Goal: Information Seeking & Learning: Check status

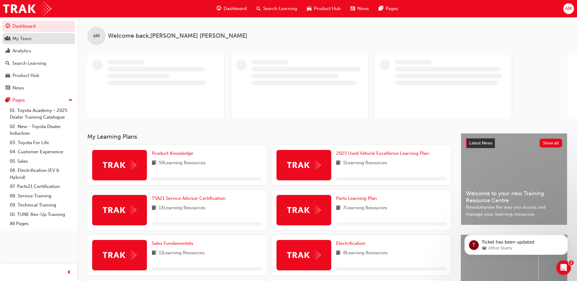
click at [30, 42] on link "My Team" at bounding box center [38, 38] width 73 height 11
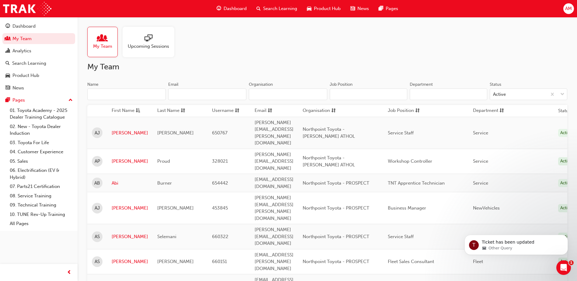
click at [104, 92] on input "Name" at bounding box center [126, 95] width 78 height 12
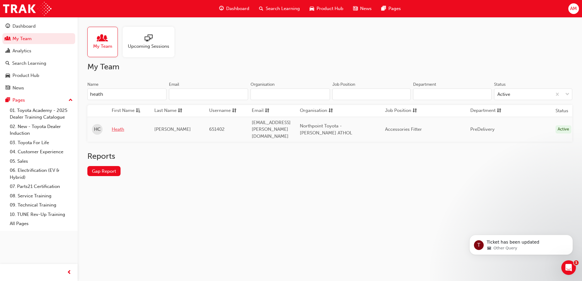
type input "heath"
click at [117, 126] on link "Heath" at bounding box center [128, 129] width 33 height 7
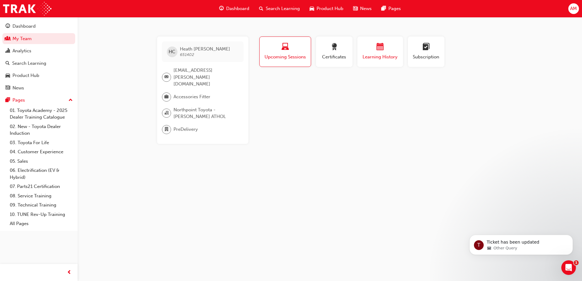
click at [369, 57] on span "Learning History" at bounding box center [380, 57] width 37 height 7
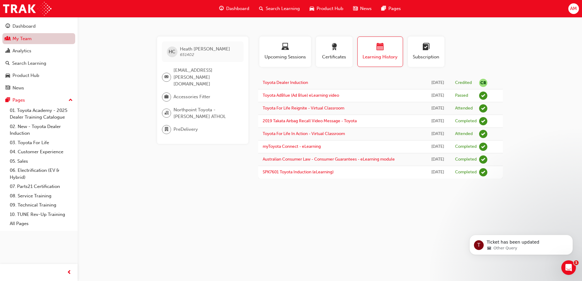
click at [43, 41] on link "My Team" at bounding box center [38, 38] width 73 height 11
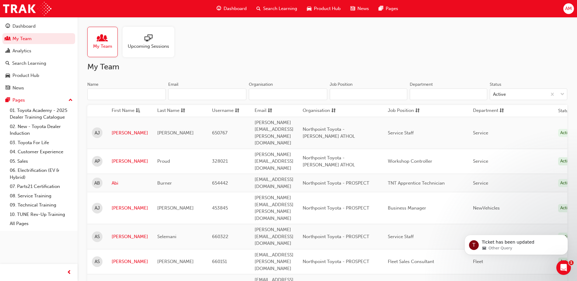
click at [134, 96] on input "Name" at bounding box center [126, 95] width 78 height 12
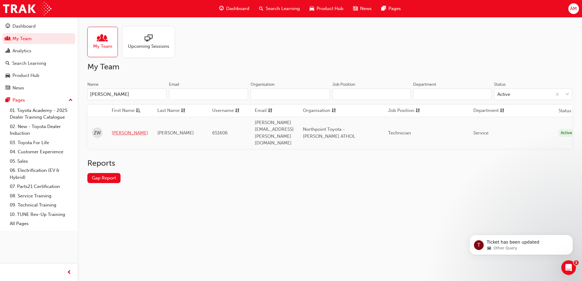
type input "[PERSON_NAME]"
click at [128, 130] on link "[PERSON_NAME]" at bounding box center [130, 133] width 37 height 7
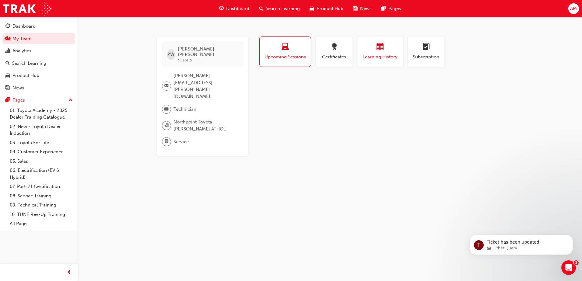
click at [378, 55] on span "Learning History" at bounding box center [380, 57] width 37 height 7
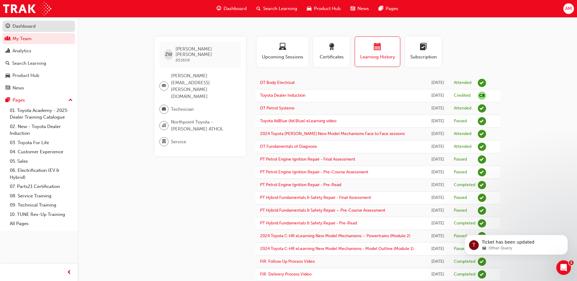
click at [33, 27] on div "Dashboard" at bounding box center [23, 26] width 23 height 7
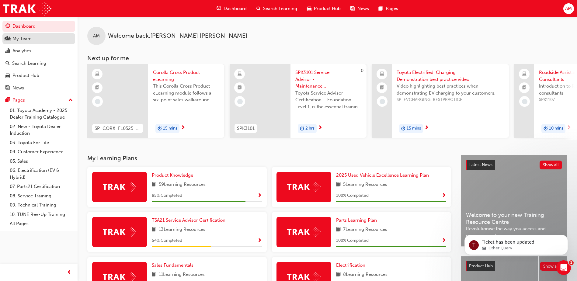
click at [35, 37] on div "My Team" at bounding box center [38, 39] width 67 height 8
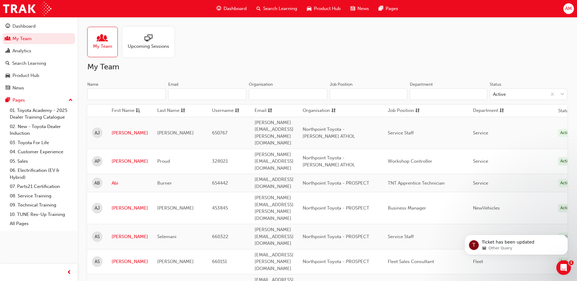
click at [105, 92] on input "Name" at bounding box center [126, 95] width 78 height 12
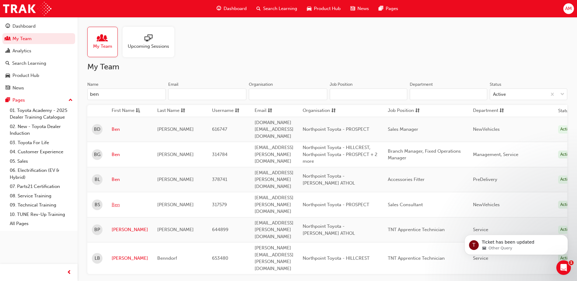
type input "ben"
click at [114, 201] on link "Ben" at bounding box center [130, 204] width 37 height 7
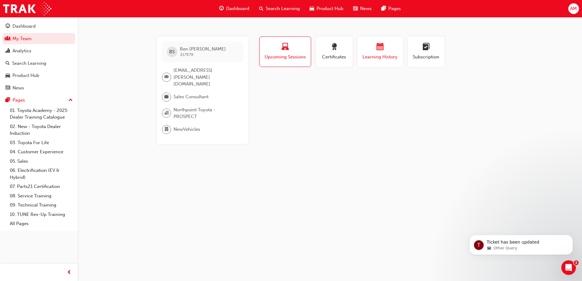
click at [377, 52] on div "button" at bounding box center [380, 47] width 37 height 9
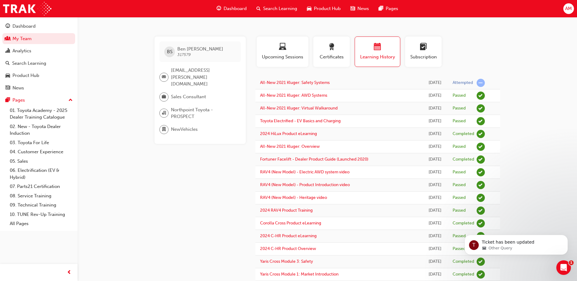
click at [35, 32] on button "Dashboard My Team Analytics Search Learning Product Hub News Pages" at bounding box center [38, 56] width 73 height 75
click at [34, 27] on div "Dashboard" at bounding box center [23, 26] width 23 height 7
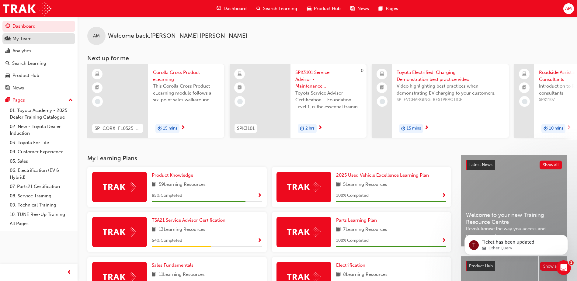
click at [21, 39] on div "My Team" at bounding box center [21, 38] width 19 height 7
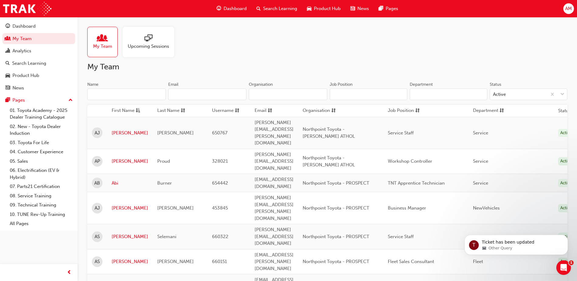
click at [126, 95] on input "Name" at bounding box center [126, 95] width 78 height 12
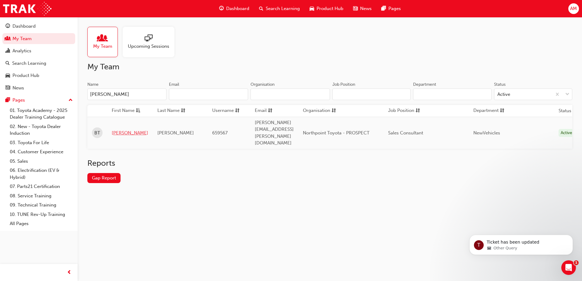
type input "[PERSON_NAME]"
click at [122, 130] on link "[PERSON_NAME]" at bounding box center [130, 133] width 37 height 7
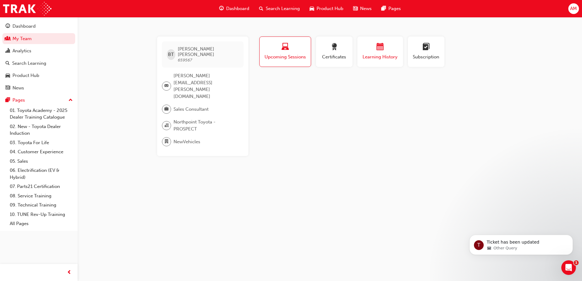
click at [380, 49] on span "calendar-icon" at bounding box center [379, 47] width 7 height 8
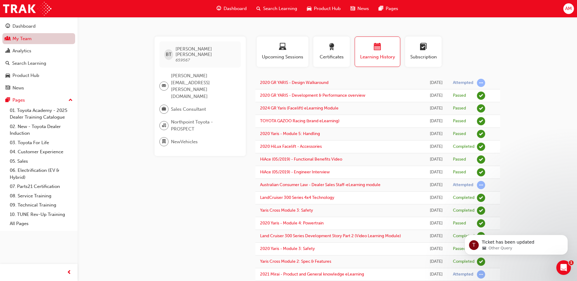
click at [26, 39] on link "My Team" at bounding box center [38, 38] width 73 height 11
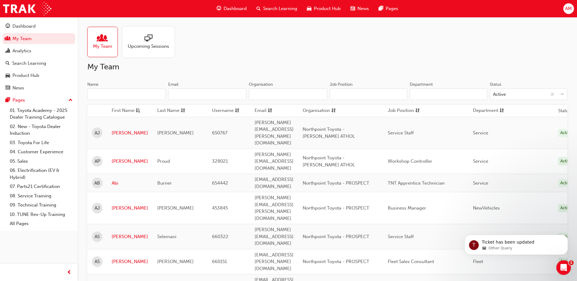
click at [125, 92] on input "Name" at bounding box center [126, 95] width 78 height 12
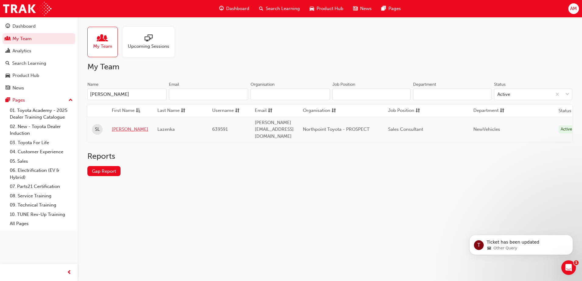
type input "[PERSON_NAME]"
click at [116, 126] on link "[PERSON_NAME]" at bounding box center [130, 129] width 37 height 7
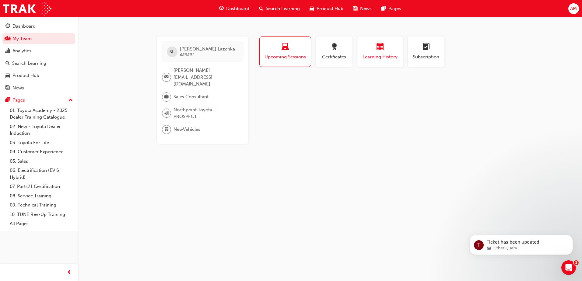
click at [375, 48] on div "button" at bounding box center [380, 47] width 37 height 9
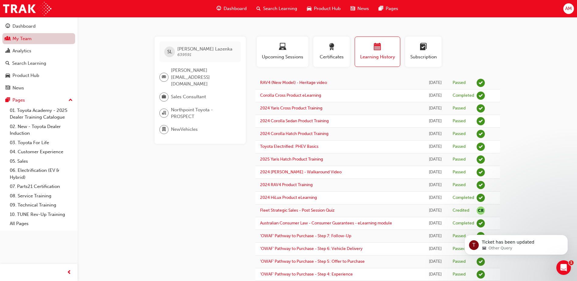
click at [49, 39] on link "My Team" at bounding box center [38, 38] width 73 height 11
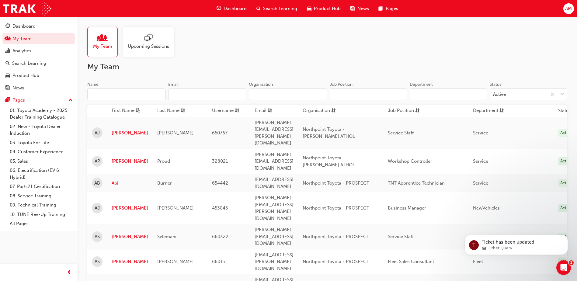
click at [127, 94] on input "Name" at bounding box center [126, 95] width 78 height 12
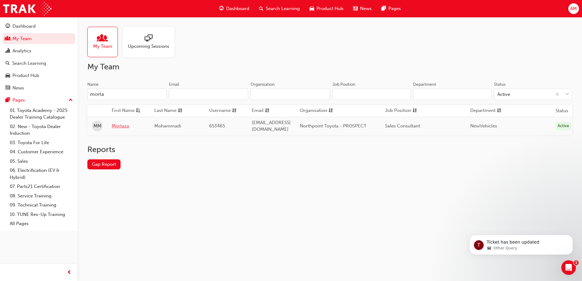
type input "morta"
click at [123, 123] on link "Mortaza" at bounding box center [128, 126] width 33 height 7
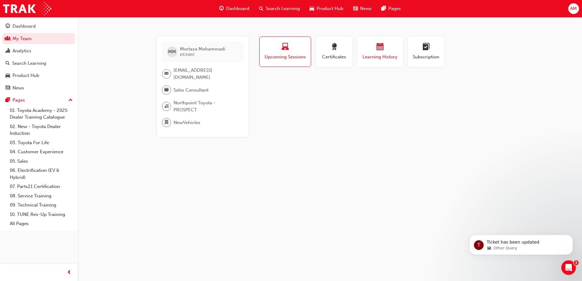
click at [374, 48] on div "button" at bounding box center [380, 47] width 37 height 9
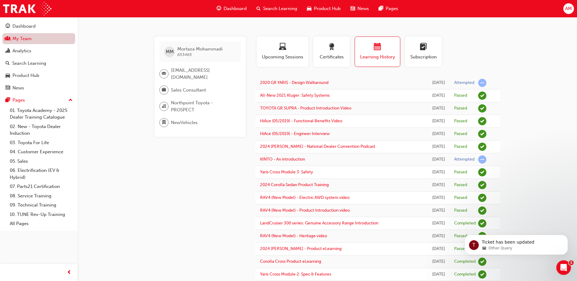
click at [38, 41] on link "My Team" at bounding box center [38, 38] width 73 height 11
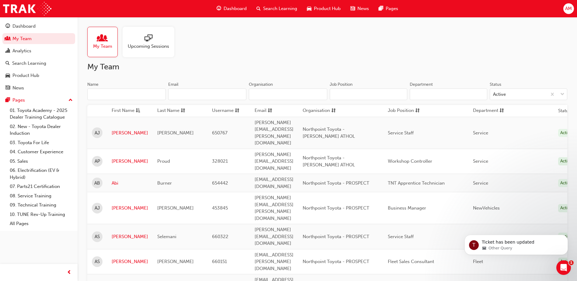
click at [111, 92] on input "Name" at bounding box center [126, 95] width 78 height 12
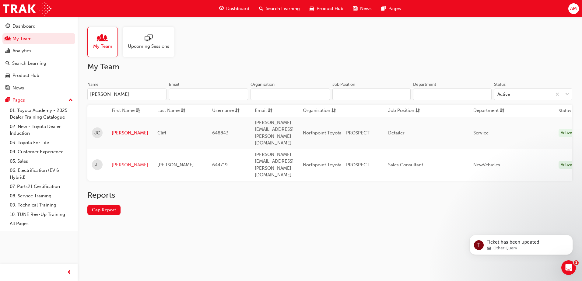
type input "[PERSON_NAME]"
click at [116, 162] on link "[PERSON_NAME]" at bounding box center [130, 165] width 37 height 7
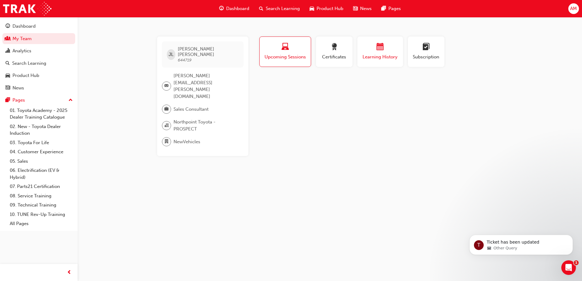
click at [382, 53] on div "Learning History" at bounding box center [380, 51] width 37 height 17
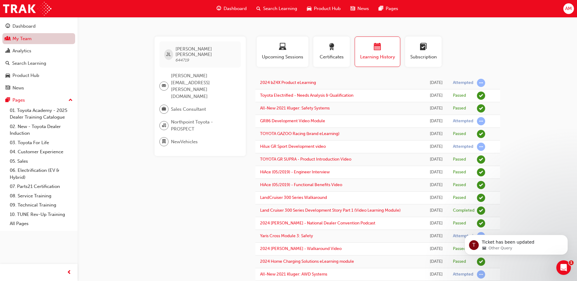
click at [40, 37] on link "My Team" at bounding box center [38, 38] width 73 height 11
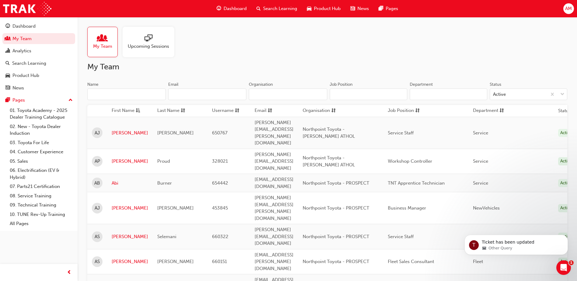
click at [120, 93] on input "Name" at bounding box center [126, 95] width 78 height 12
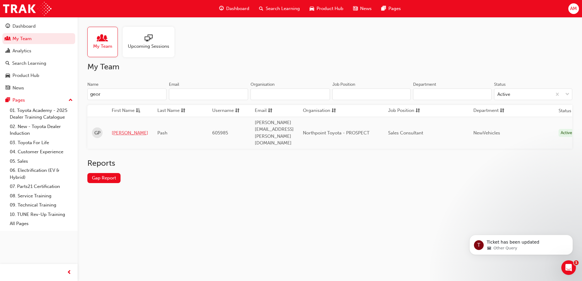
type input "geor"
click at [124, 130] on link "[PERSON_NAME]" at bounding box center [130, 133] width 37 height 7
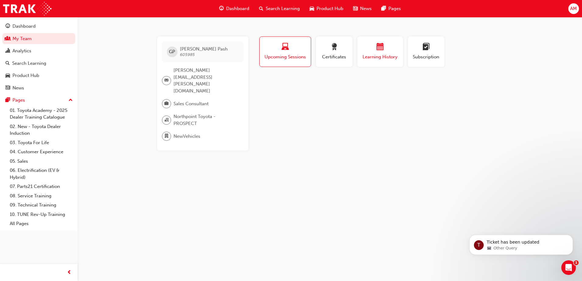
click at [378, 59] on span "Learning History" at bounding box center [380, 57] width 37 height 7
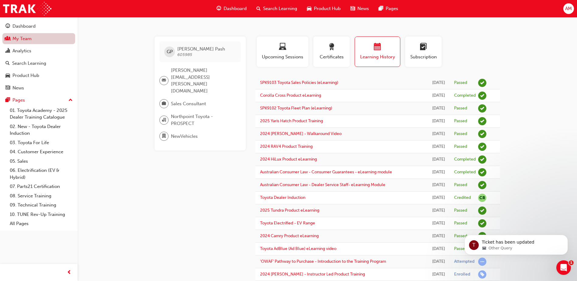
click at [38, 39] on link "My Team" at bounding box center [38, 38] width 73 height 11
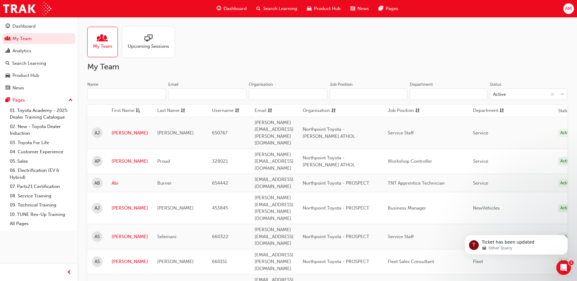
click at [122, 97] on input "Name" at bounding box center [126, 95] width 78 height 12
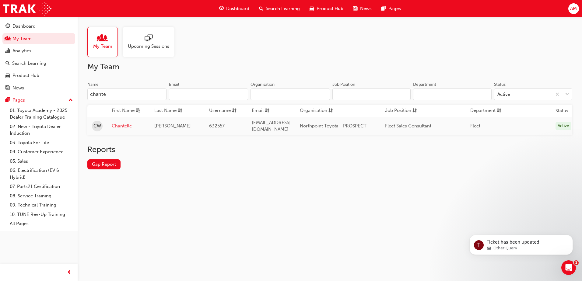
type input "chante"
click at [120, 126] on link "Chantelle" at bounding box center [128, 126] width 33 height 7
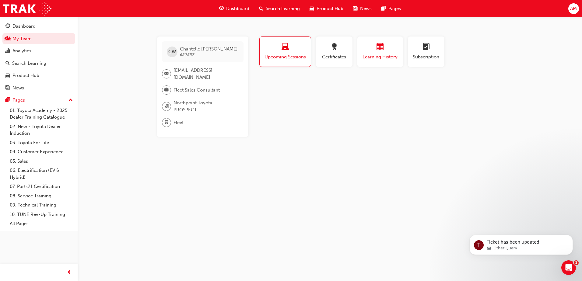
click at [379, 64] on button "Learning History" at bounding box center [380, 52] width 46 height 30
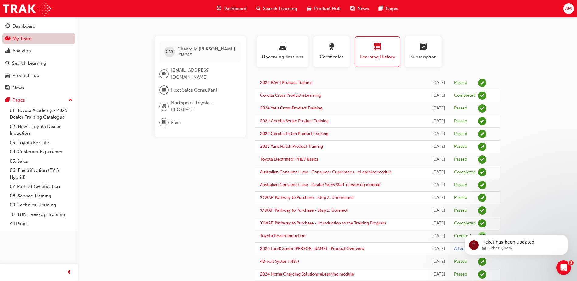
click at [30, 38] on link "My Team" at bounding box center [38, 38] width 73 height 11
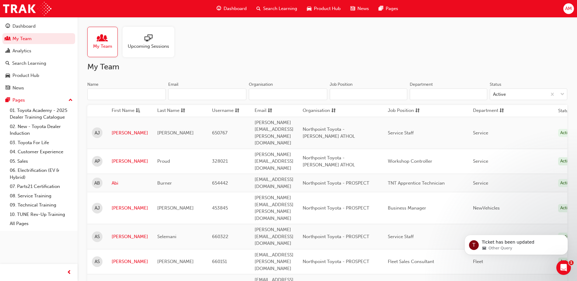
click at [100, 92] on input "Name" at bounding box center [126, 95] width 78 height 12
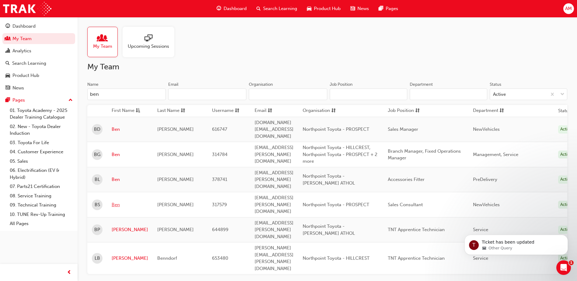
type input "ben"
click at [114, 201] on link "Ben" at bounding box center [130, 204] width 37 height 7
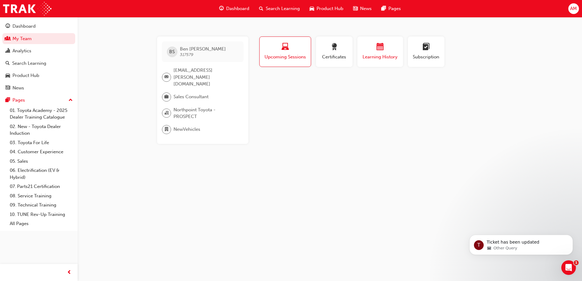
click at [376, 60] on span "Learning History" at bounding box center [380, 57] width 37 height 7
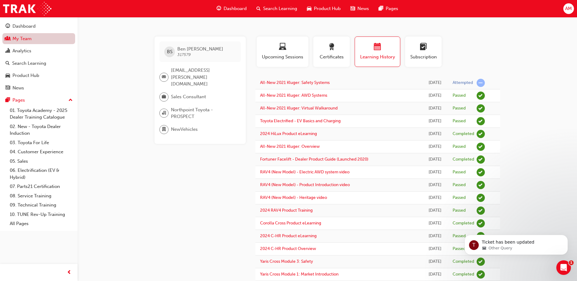
click at [44, 38] on link "My Team" at bounding box center [38, 38] width 73 height 11
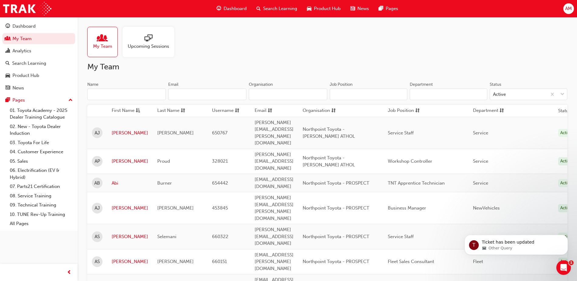
click at [129, 92] on input "Name" at bounding box center [126, 95] width 78 height 12
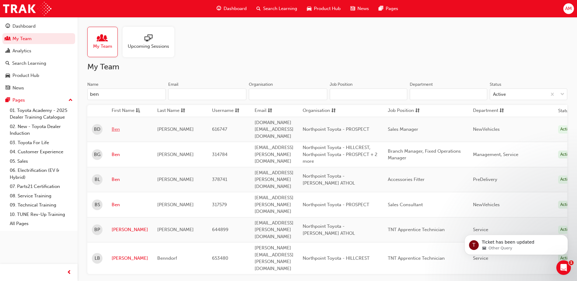
type input "ben"
click at [117, 126] on link "Ben" at bounding box center [130, 129] width 37 height 7
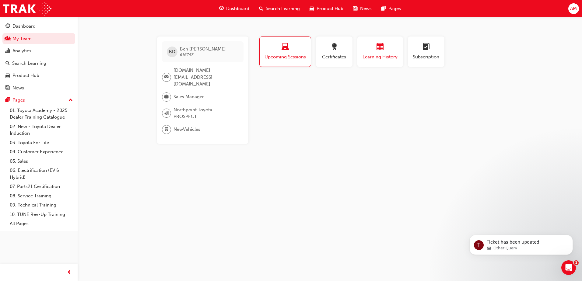
click at [377, 50] on span "calendar-icon" at bounding box center [379, 47] width 7 height 8
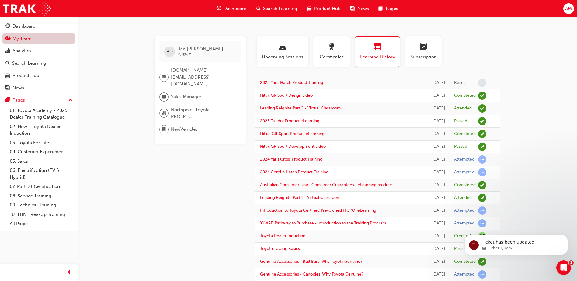
click at [48, 41] on link "My Team" at bounding box center [38, 38] width 73 height 11
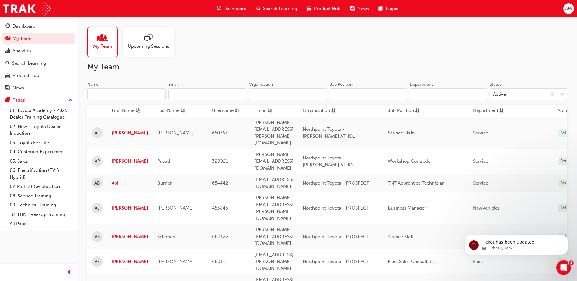
click at [112, 95] on input "Name" at bounding box center [126, 95] width 78 height 12
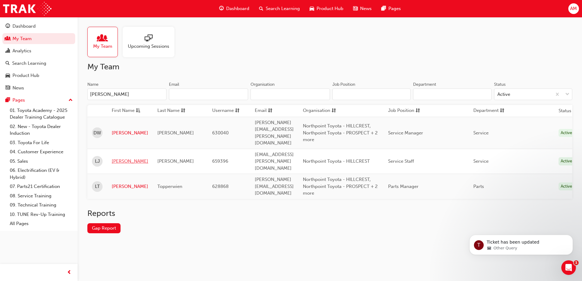
type input "[PERSON_NAME]"
click at [116, 158] on link "[PERSON_NAME]" at bounding box center [130, 161] width 37 height 7
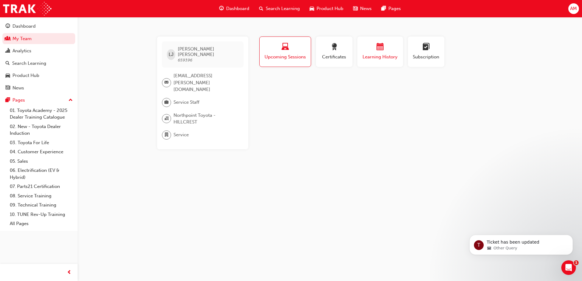
click at [375, 55] on span "Learning History" at bounding box center [380, 57] width 37 height 7
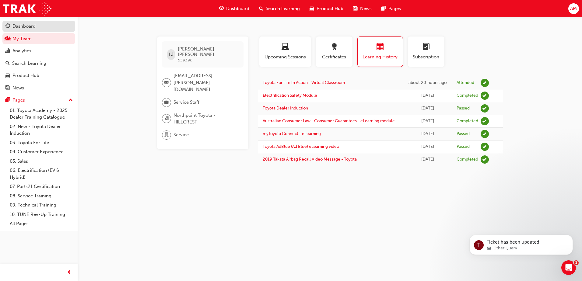
click at [38, 22] on link "Dashboard" at bounding box center [38, 26] width 73 height 11
